Goal: Transaction & Acquisition: Obtain resource

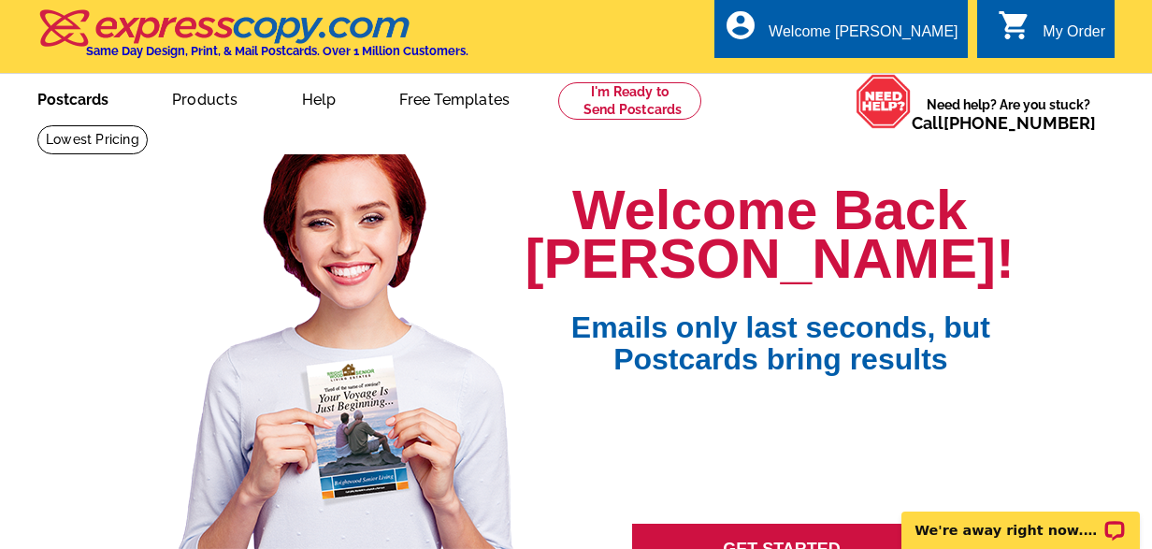
click at [65, 96] on link "Postcards" at bounding box center [72, 98] width 131 height 44
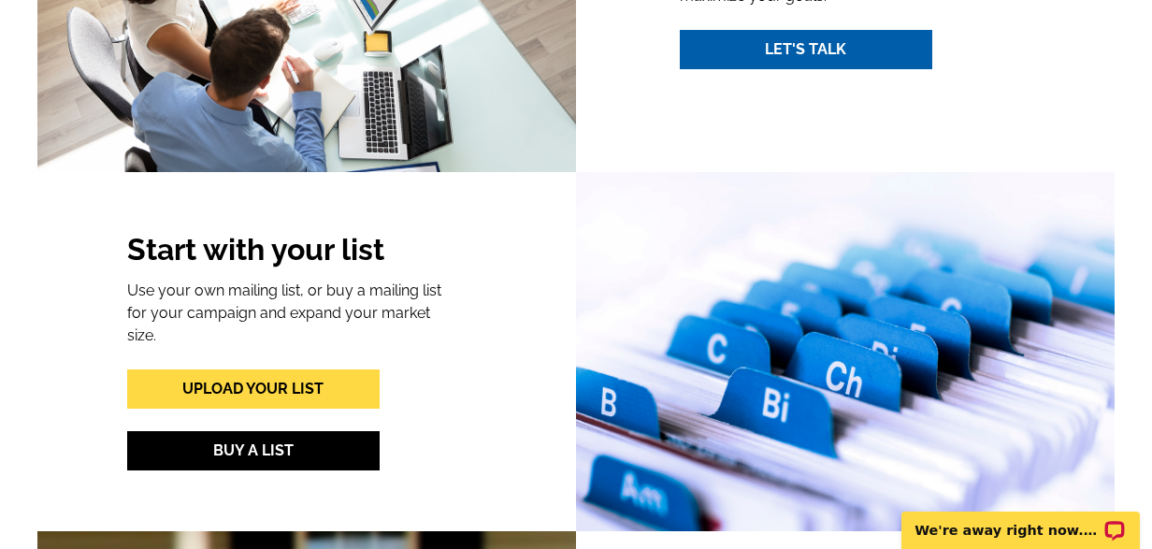
scroll to position [1935, 0]
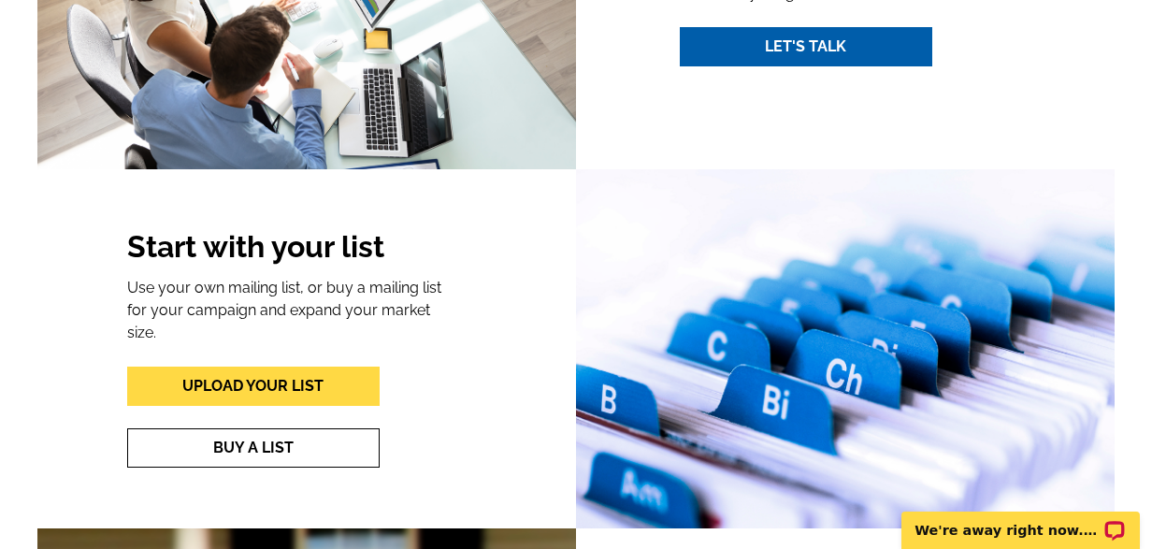
click at [327, 441] on link "Buy A List" at bounding box center [253, 447] width 252 height 39
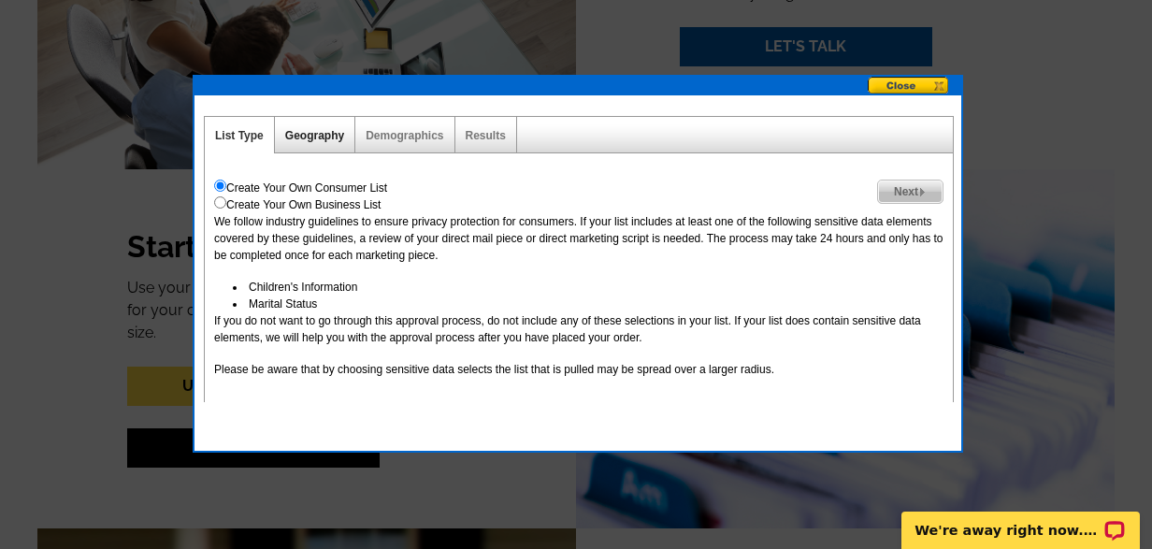
click at [305, 137] on link "Geography" at bounding box center [314, 135] width 59 height 13
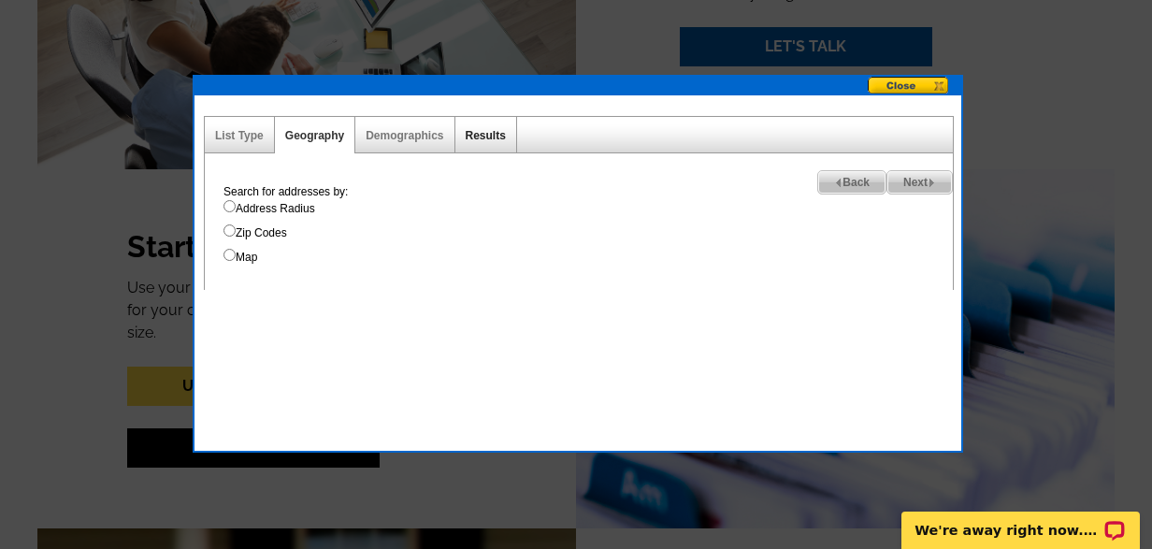
click at [498, 137] on link "Results" at bounding box center [486, 135] width 40 height 13
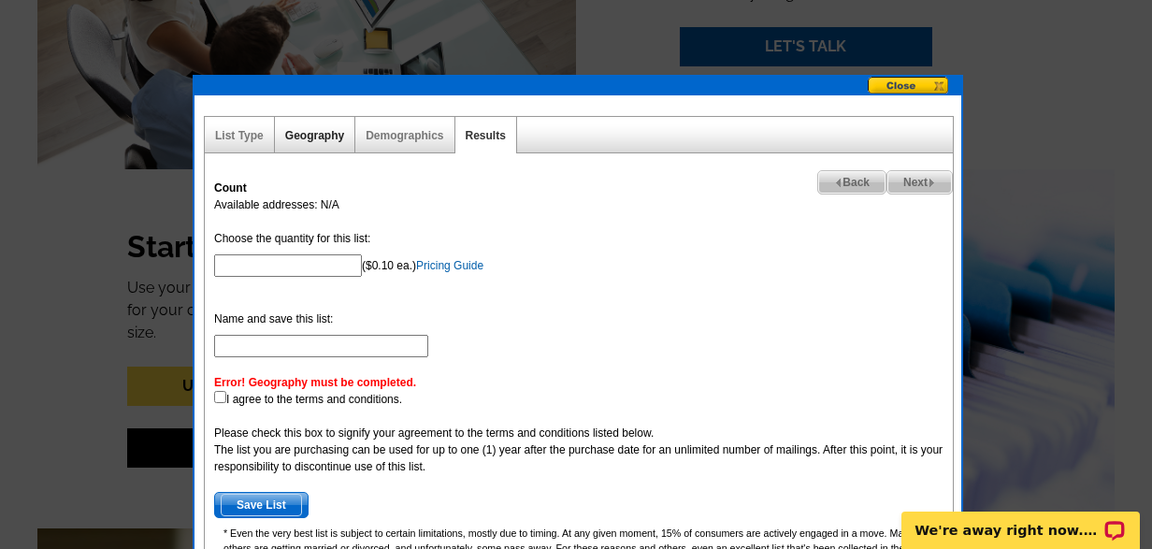
click at [310, 137] on link "Geography" at bounding box center [314, 135] width 59 height 13
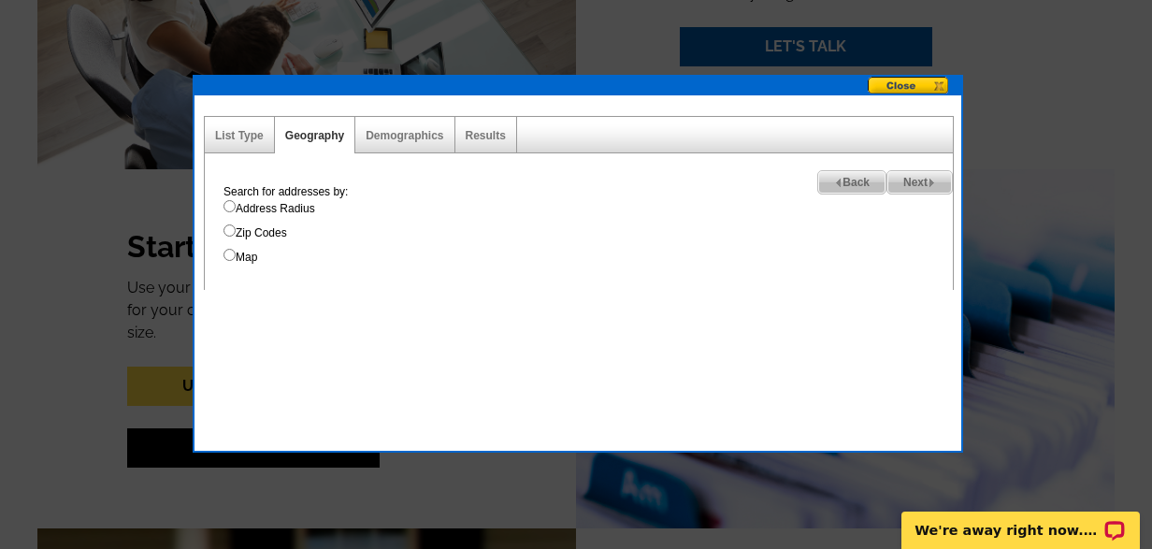
click at [228, 252] on input "Map" at bounding box center [229, 255] width 12 height 12
radio input "true"
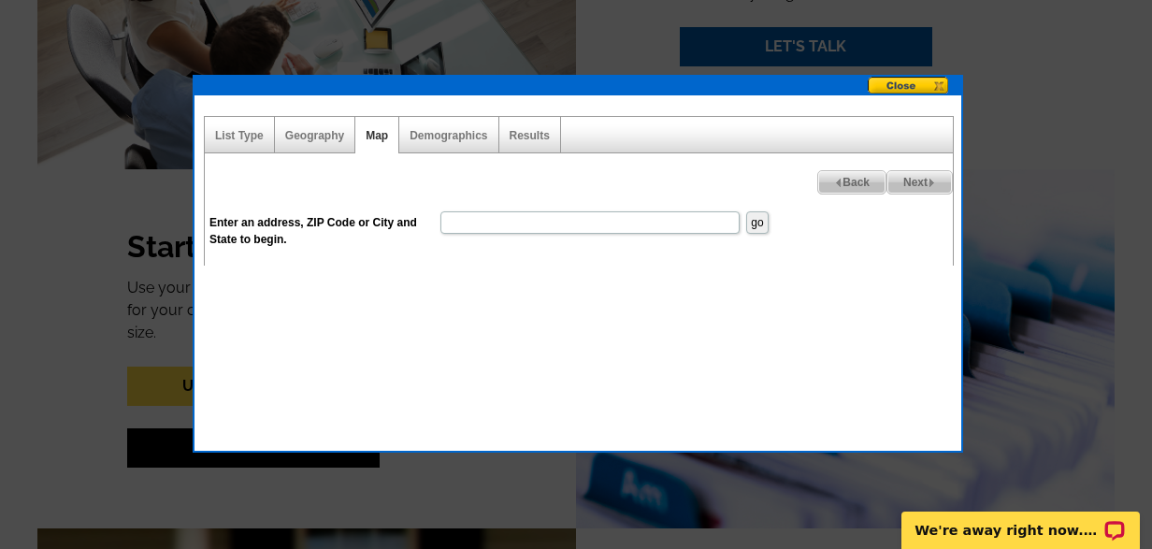
click at [478, 227] on input "Enter an address, ZIP Code or City and State to begin." at bounding box center [589, 222] width 299 height 22
type input "r"
paste input "27601"
type input "Raleigh 27601"
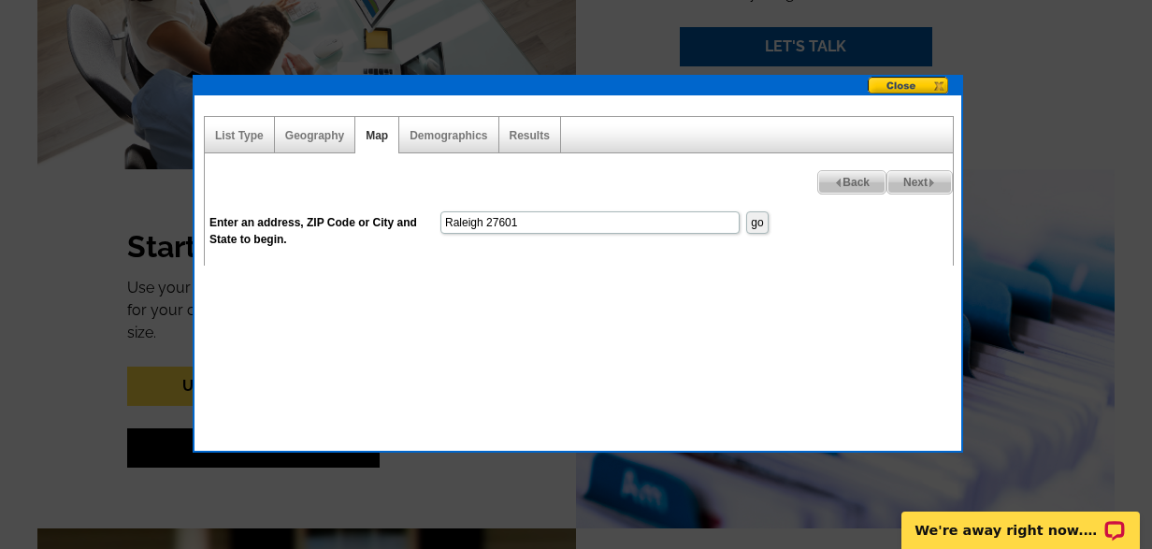
click at [757, 222] on input "go" at bounding box center [757, 222] width 22 height 22
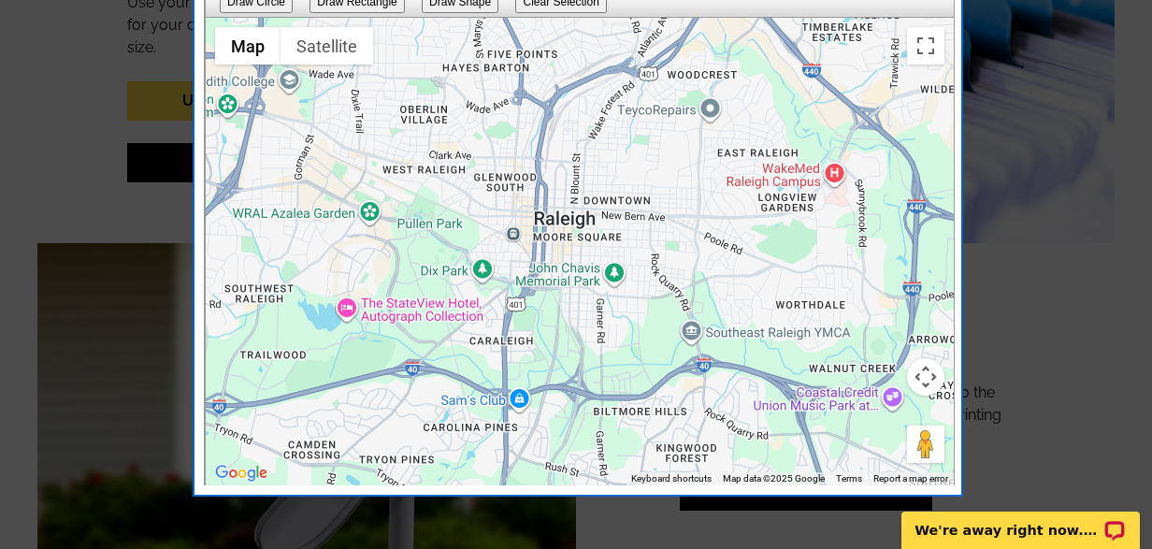
scroll to position [2229, 0]
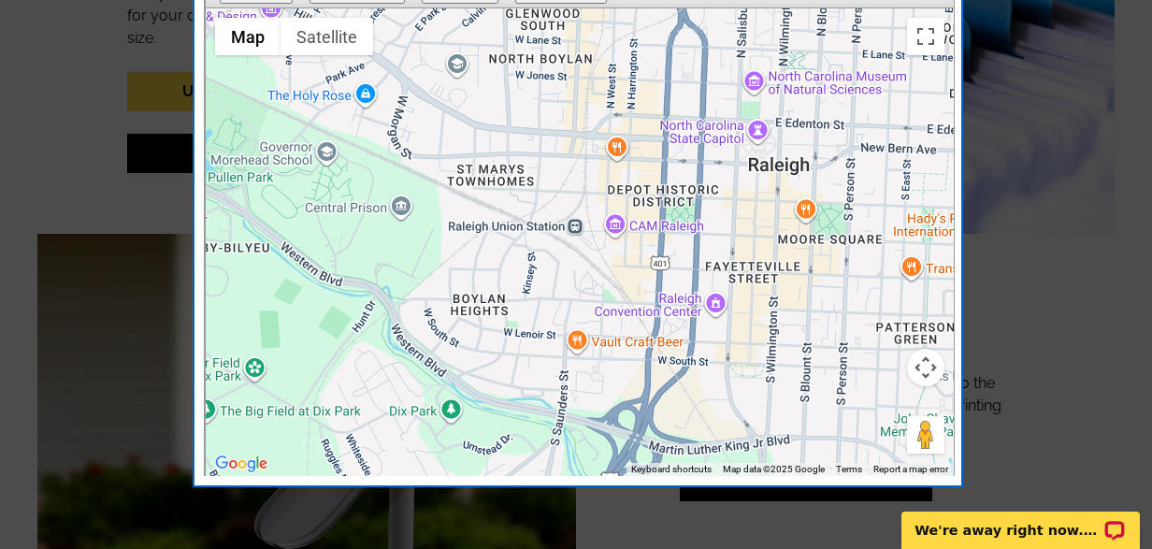
drag, startPoint x: 368, startPoint y: 128, endPoint x: 684, endPoint y: 166, distance: 318.4
click at [685, 166] on div at bounding box center [580, 242] width 748 height 468
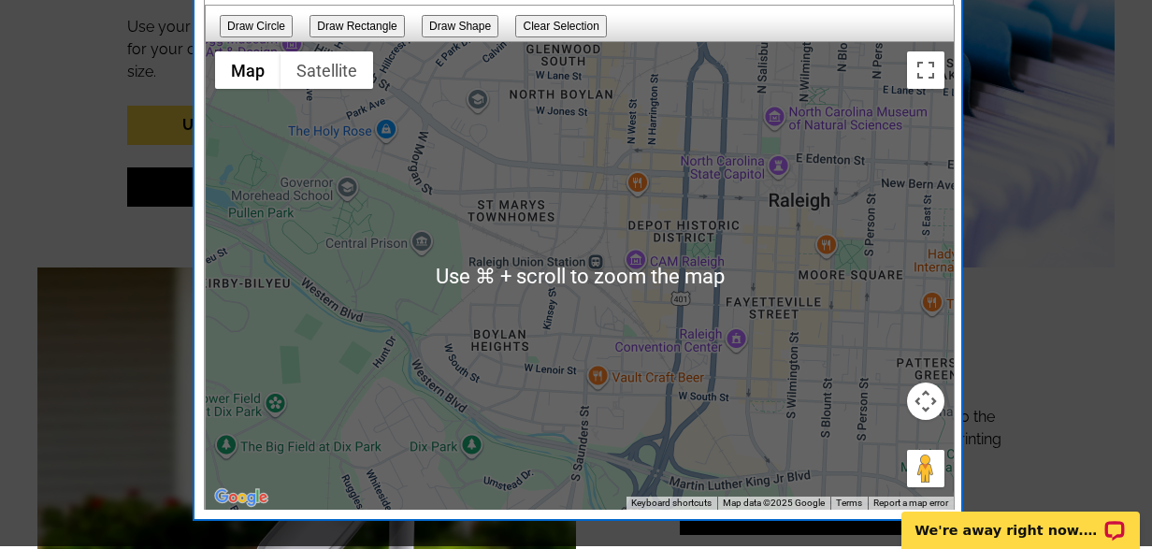
scroll to position [2193, 0]
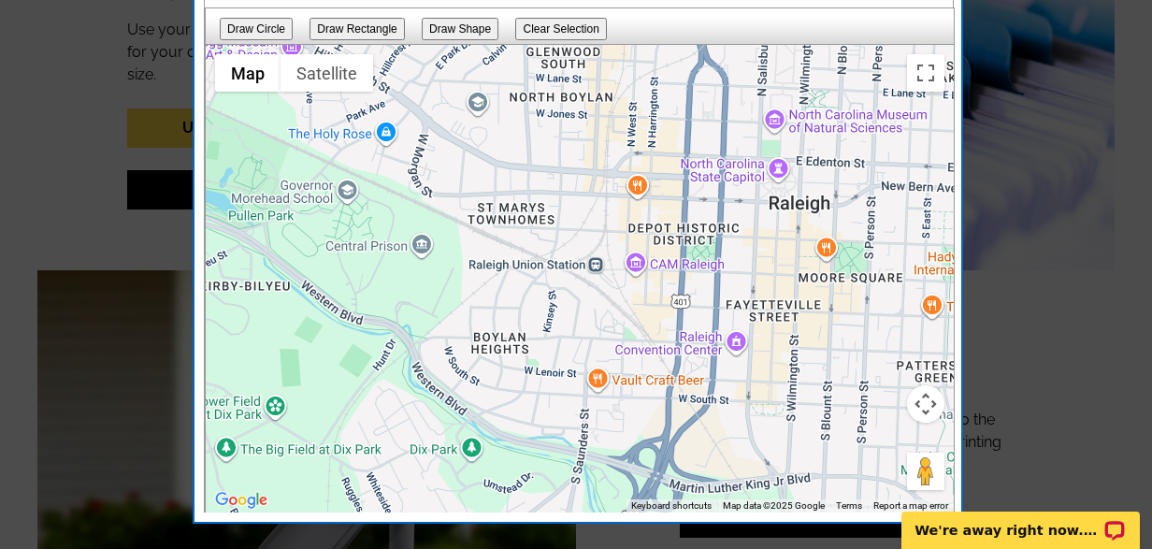
click at [255, 31] on input "Draw Circle" at bounding box center [256, 29] width 73 height 22
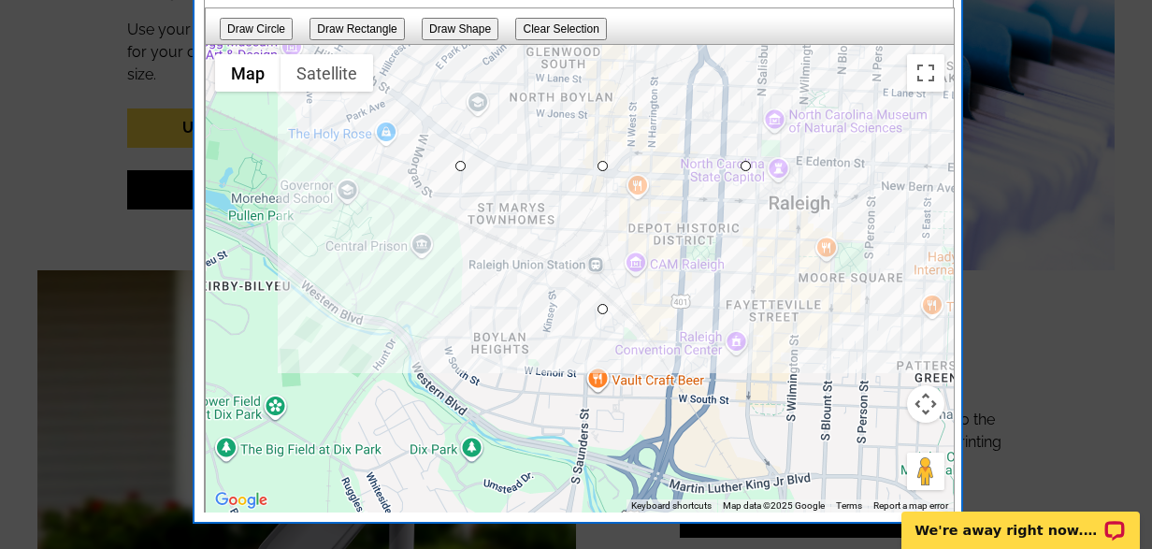
drag, startPoint x: 602, startPoint y: 163, endPoint x: 676, endPoint y: 288, distance: 145.5
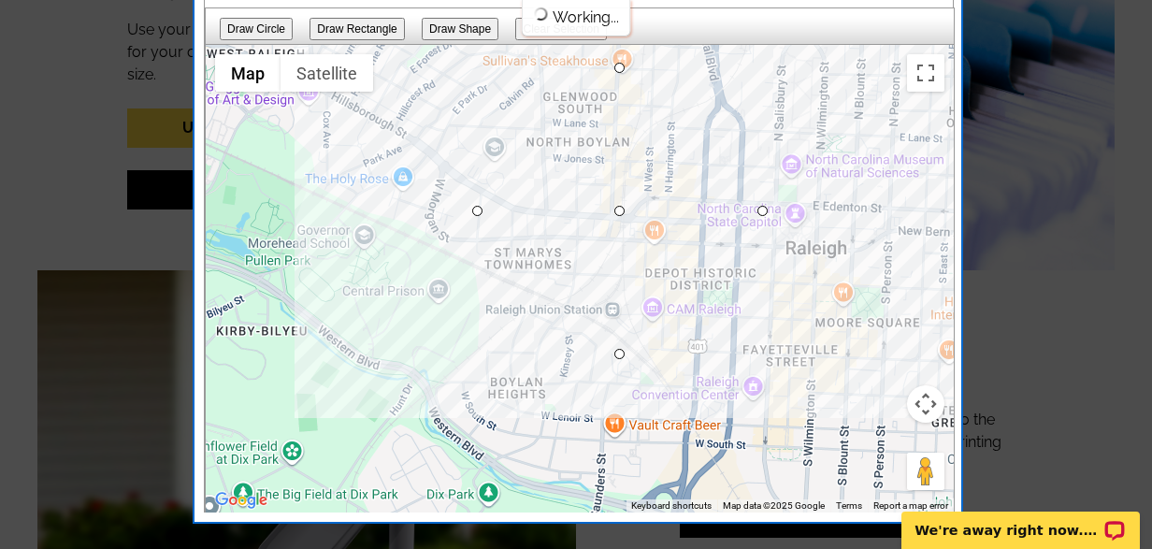
drag, startPoint x: 662, startPoint y: 203, endPoint x: 679, endPoint y: 250, distance: 49.7
click at [679, 250] on div at bounding box center [580, 279] width 748 height 468
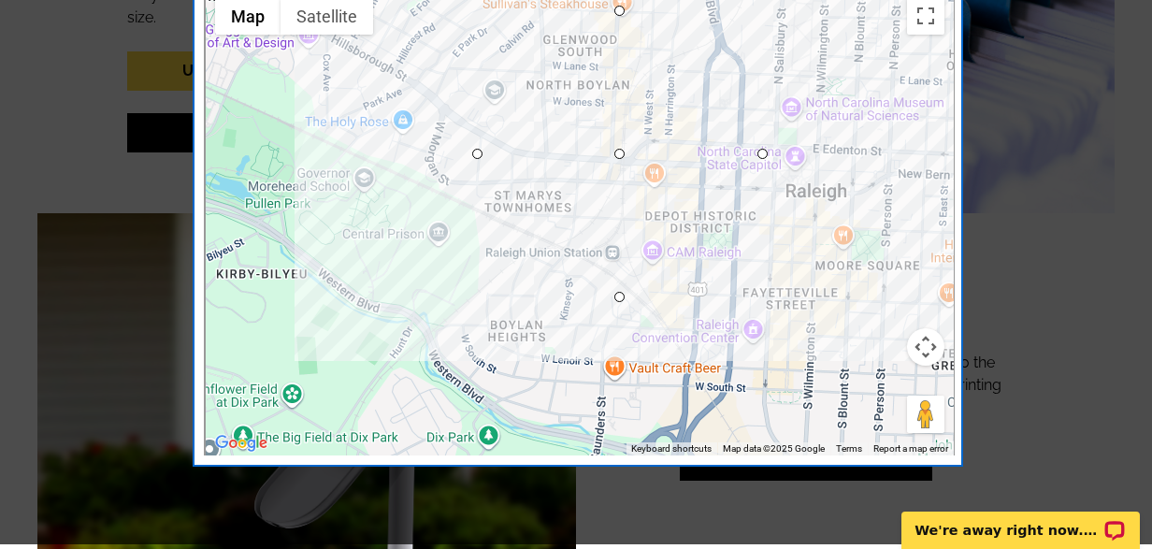
scroll to position [2254, 0]
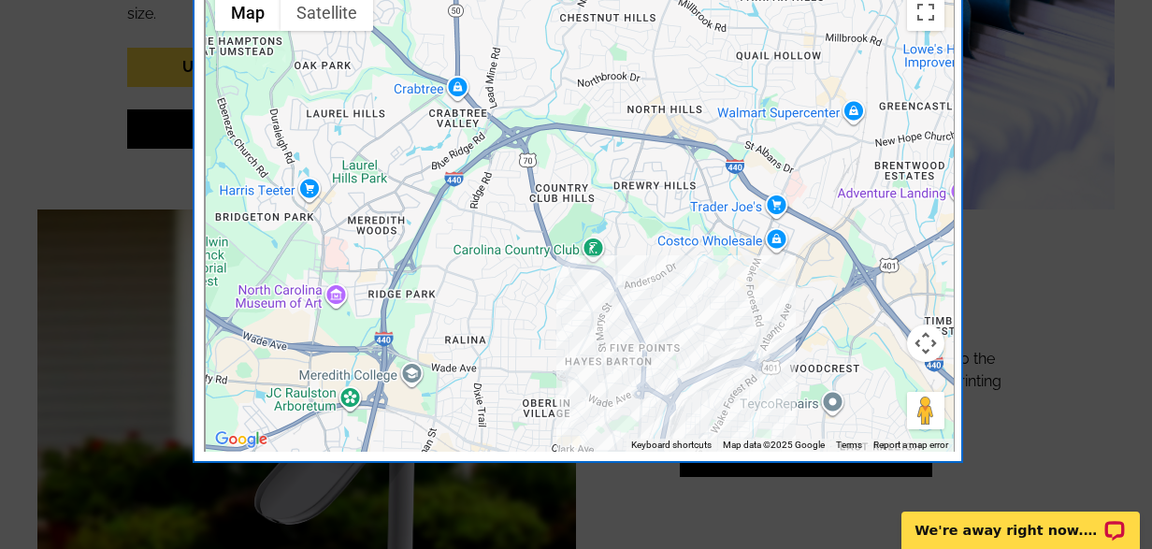
drag, startPoint x: 735, startPoint y: 137, endPoint x: 575, endPoint y: 405, distance: 312.4
click at [574, 404] on div at bounding box center [580, 218] width 748 height 468
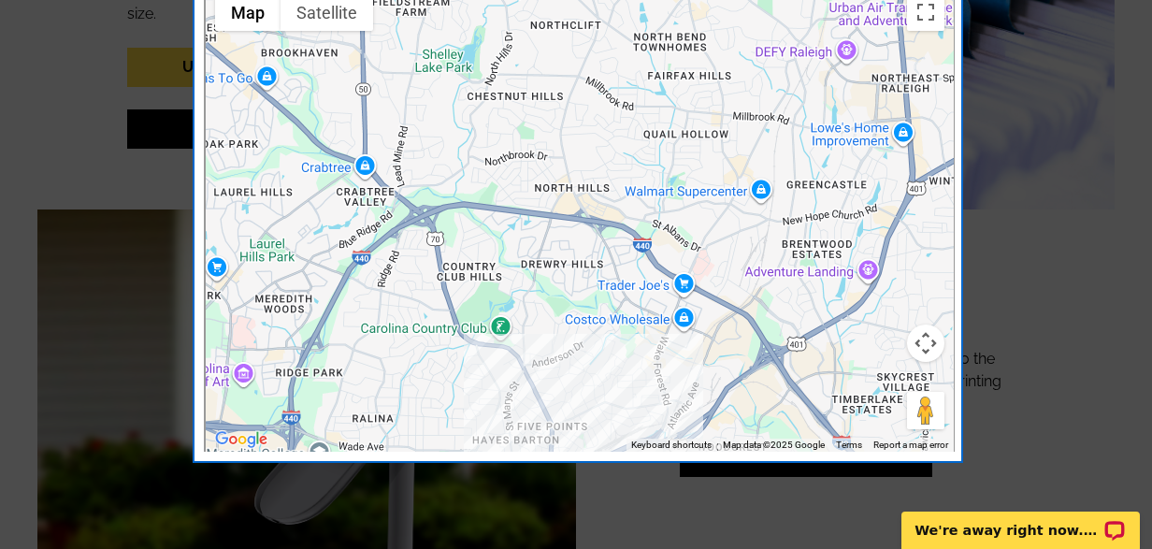
drag, startPoint x: 627, startPoint y: 130, endPoint x: 531, endPoint y: 207, distance: 123.1
click at [531, 207] on div at bounding box center [580, 218] width 748 height 468
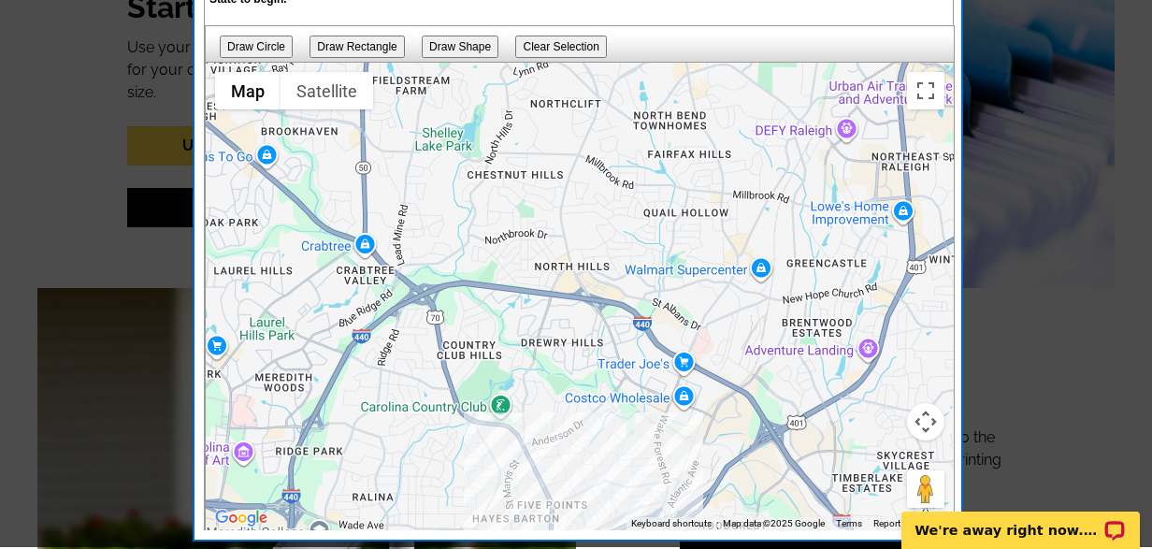
scroll to position [2173, 0]
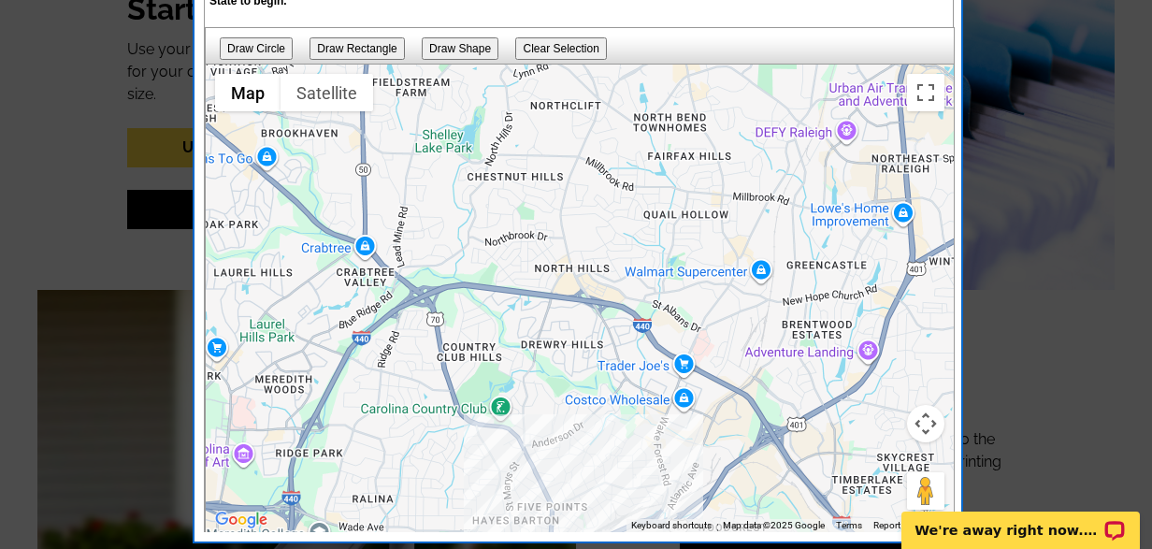
click at [252, 49] on input "Draw Circle" at bounding box center [256, 48] width 73 height 22
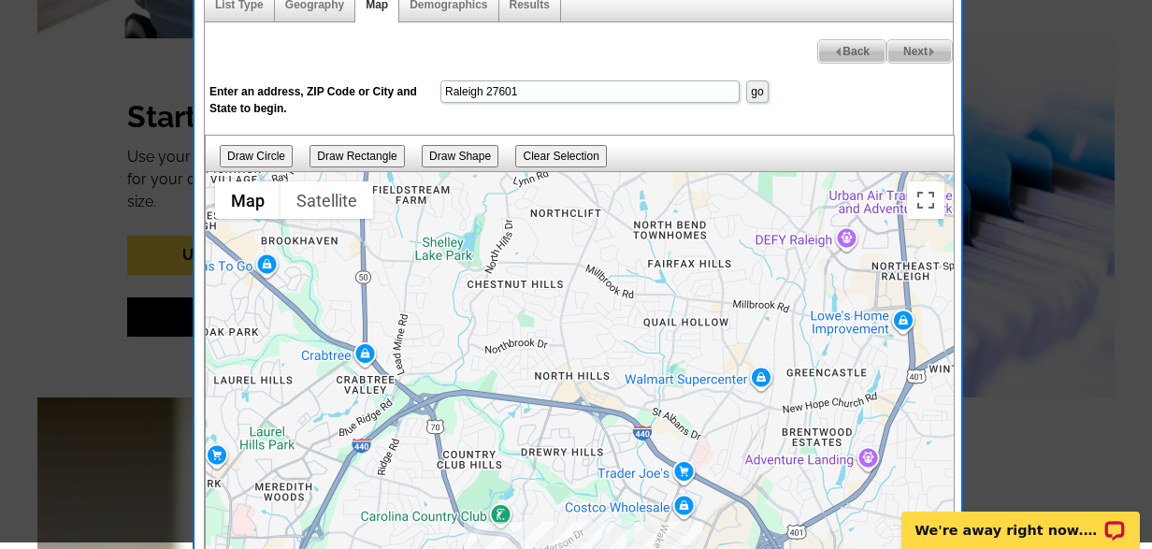
scroll to position [2059, 0]
